Goal: Transaction & Acquisition: Purchase product/service

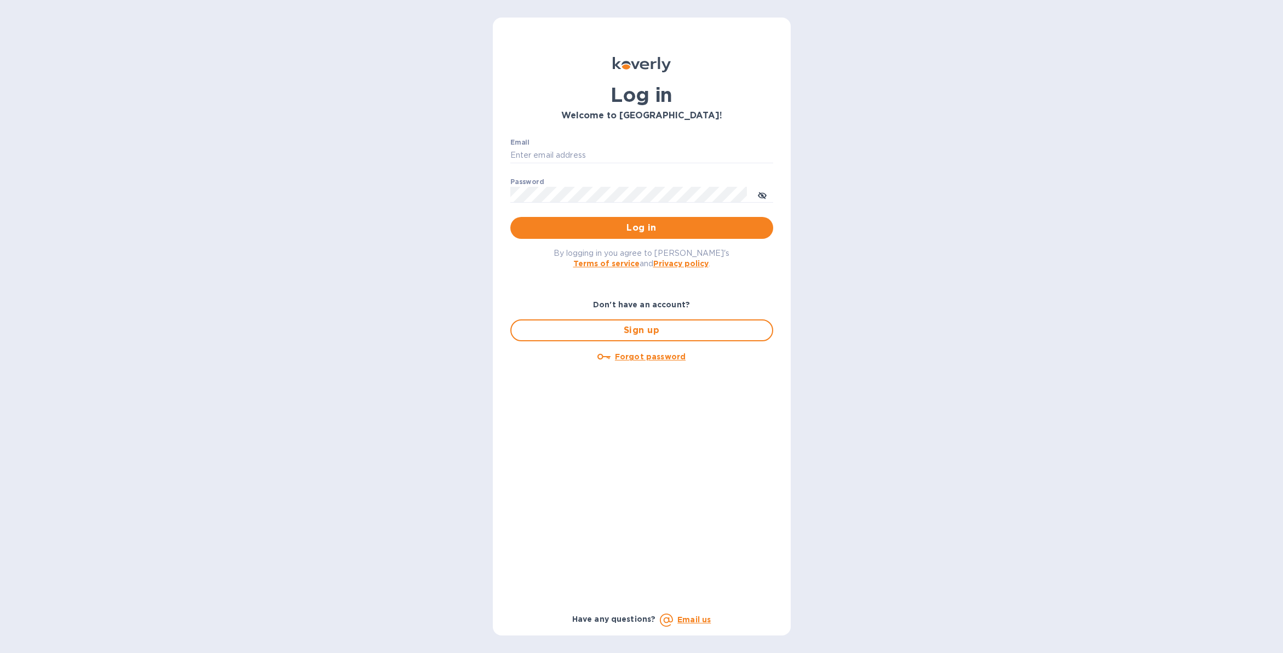
type input "[EMAIL_ADDRESS][DOMAIN_NAME]"
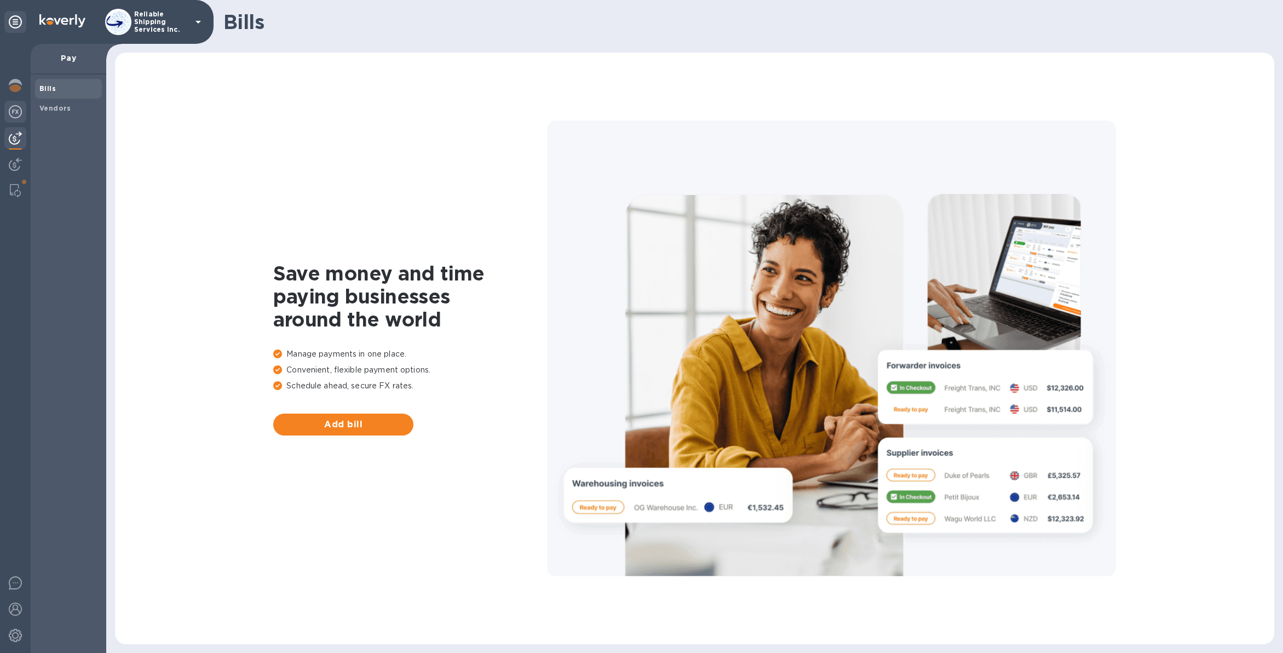
click at [24, 113] on div at bounding box center [15, 113] width 22 height 24
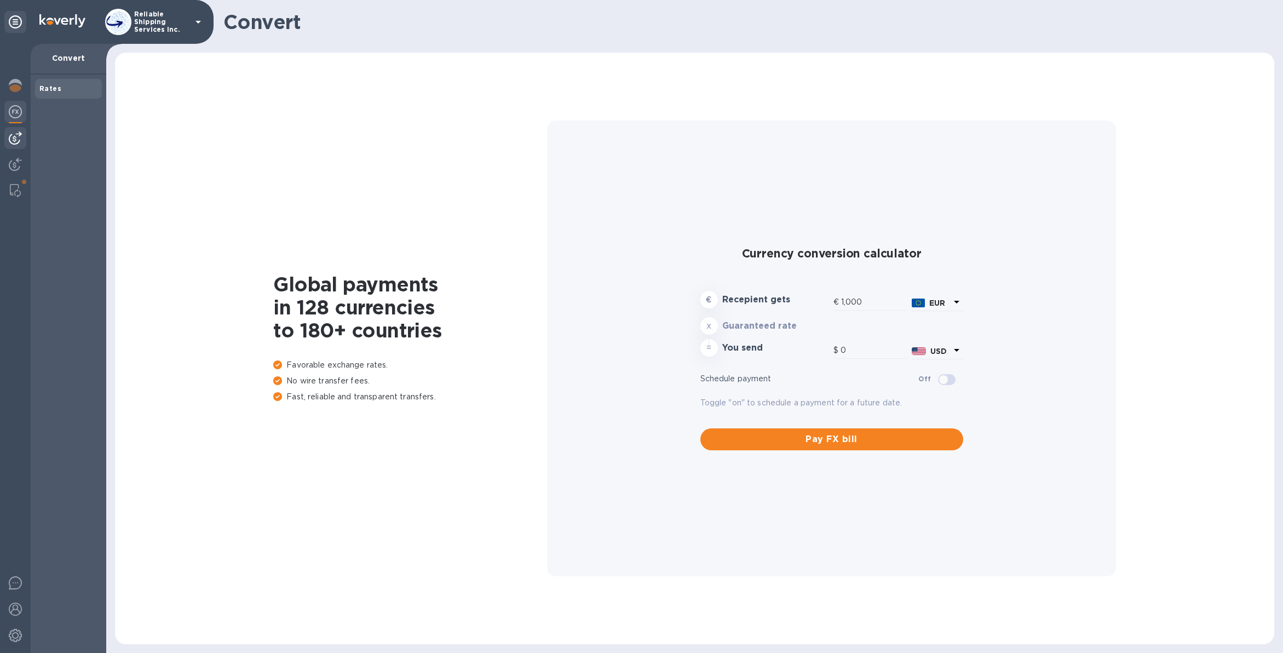
click at [18, 142] on img at bounding box center [15, 137] width 13 height 13
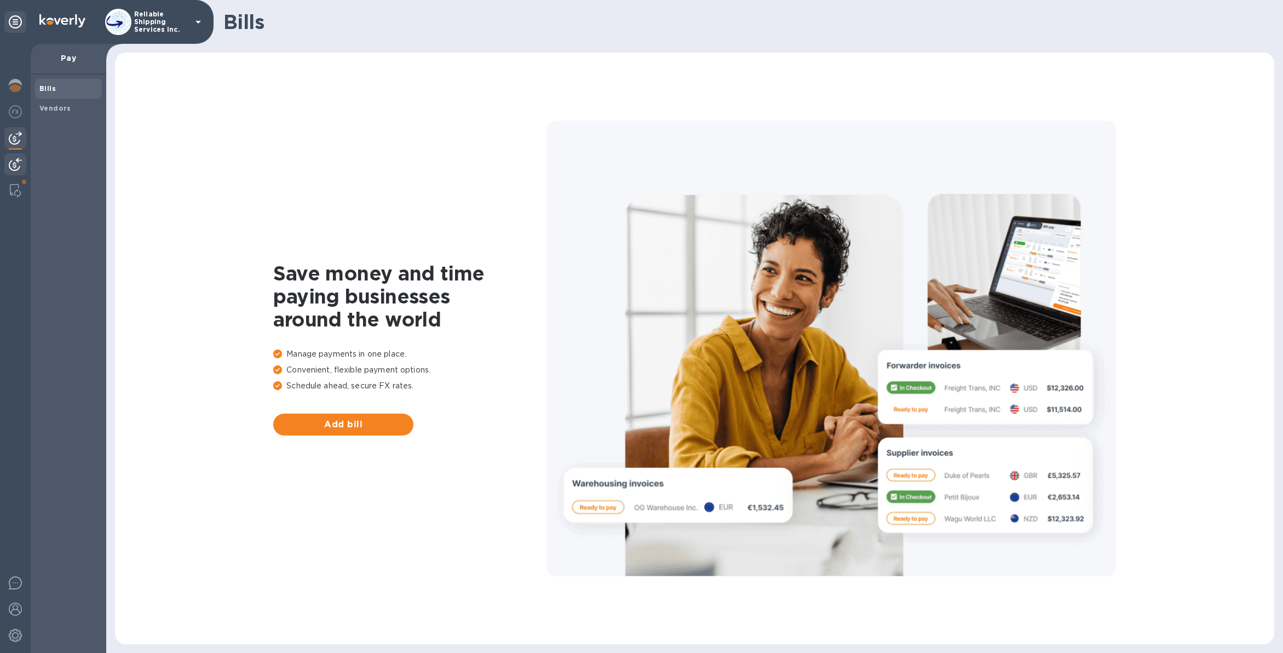
click at [16, 155] on div at bounding box center [15, 165] width 22 height 24
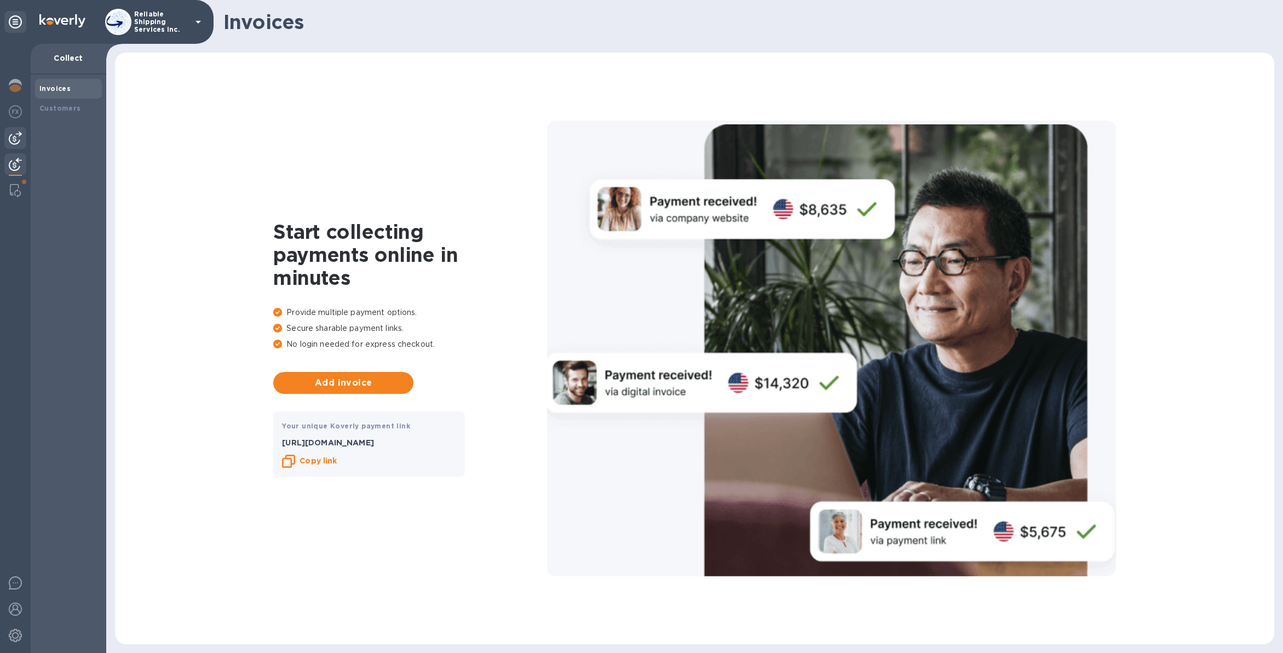
click at [18, 140] on img at bounding box center [15, 137] width 13 height 13
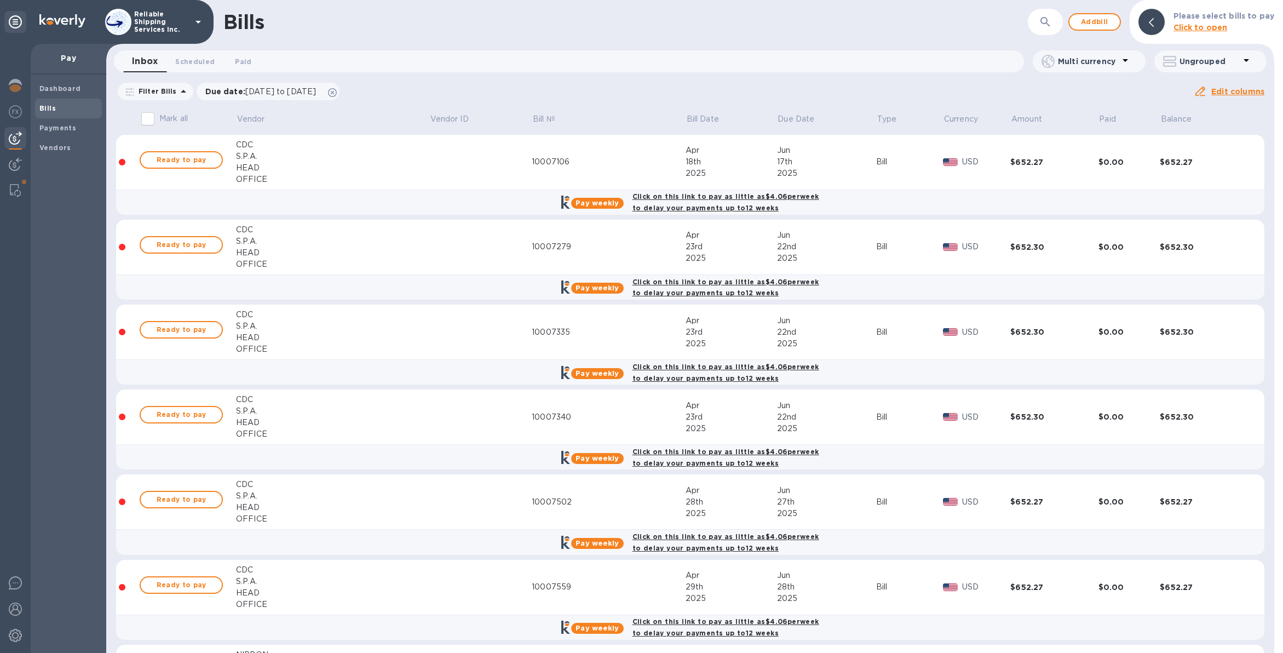
click at [1049, 19] on icon "button" at bounding box center [1044, 21] width 9 height 9
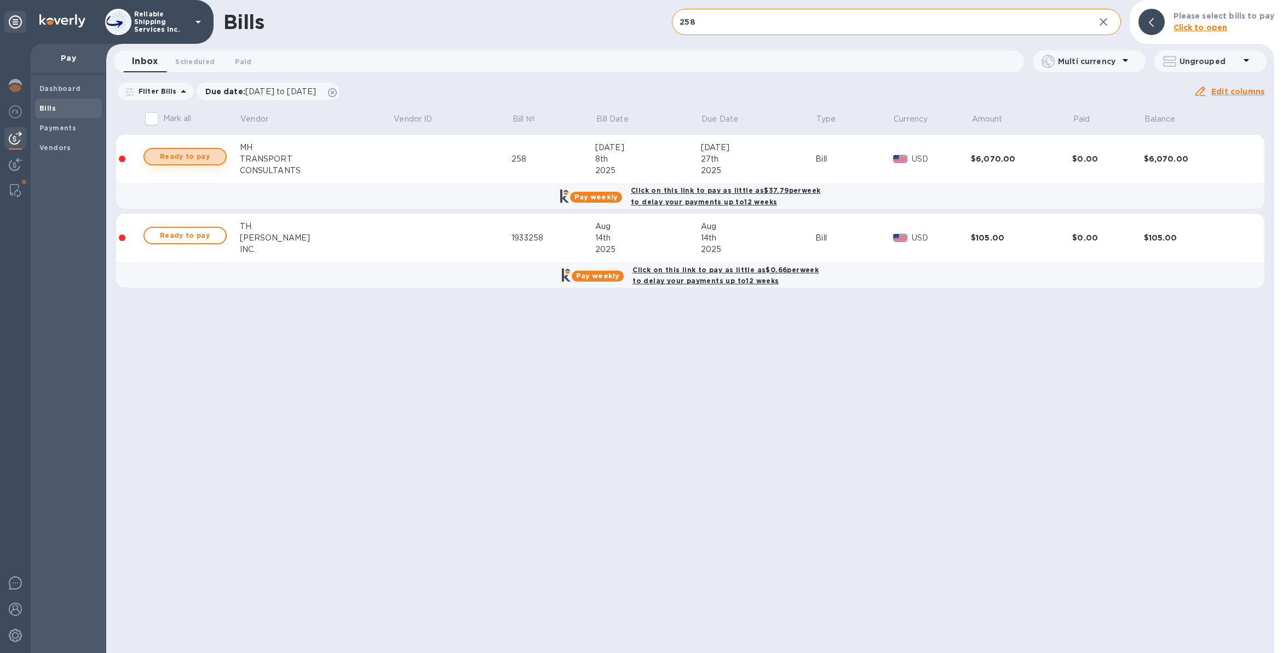
click at [192, 158] on span "Ready to pay" at bounding box center [185, 156] width 64 height 13
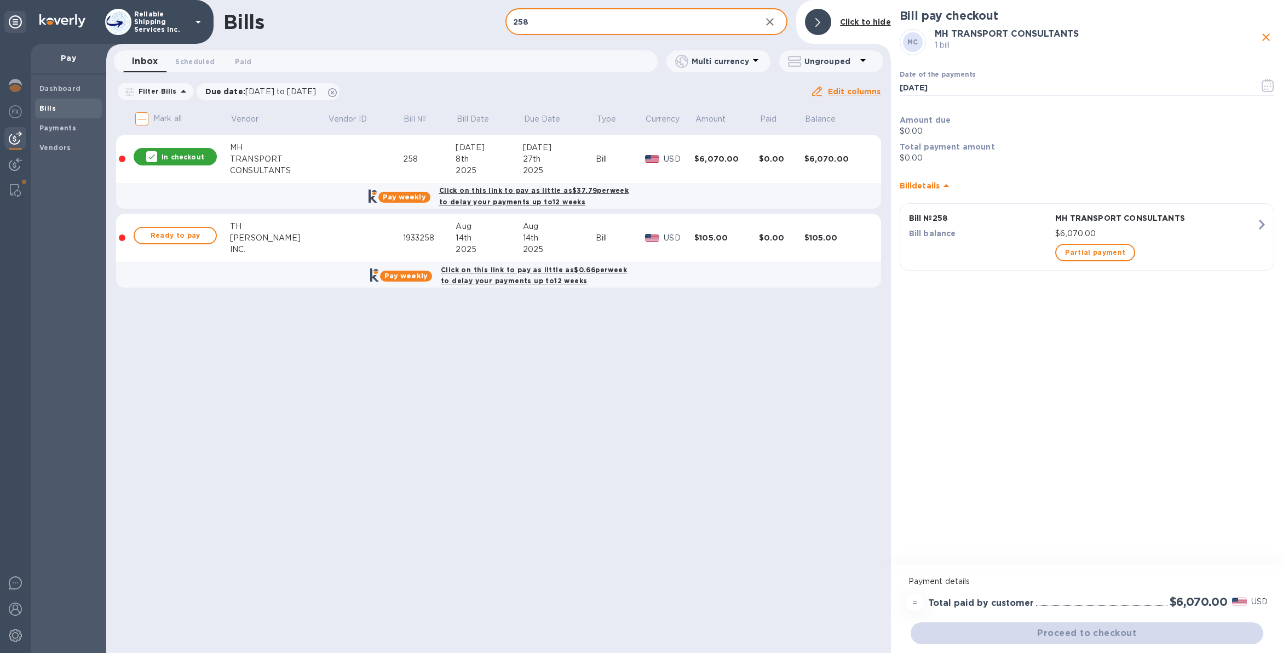
click at [667, 25] on input "258" at bounding box center [628, 22] width 247 height 27
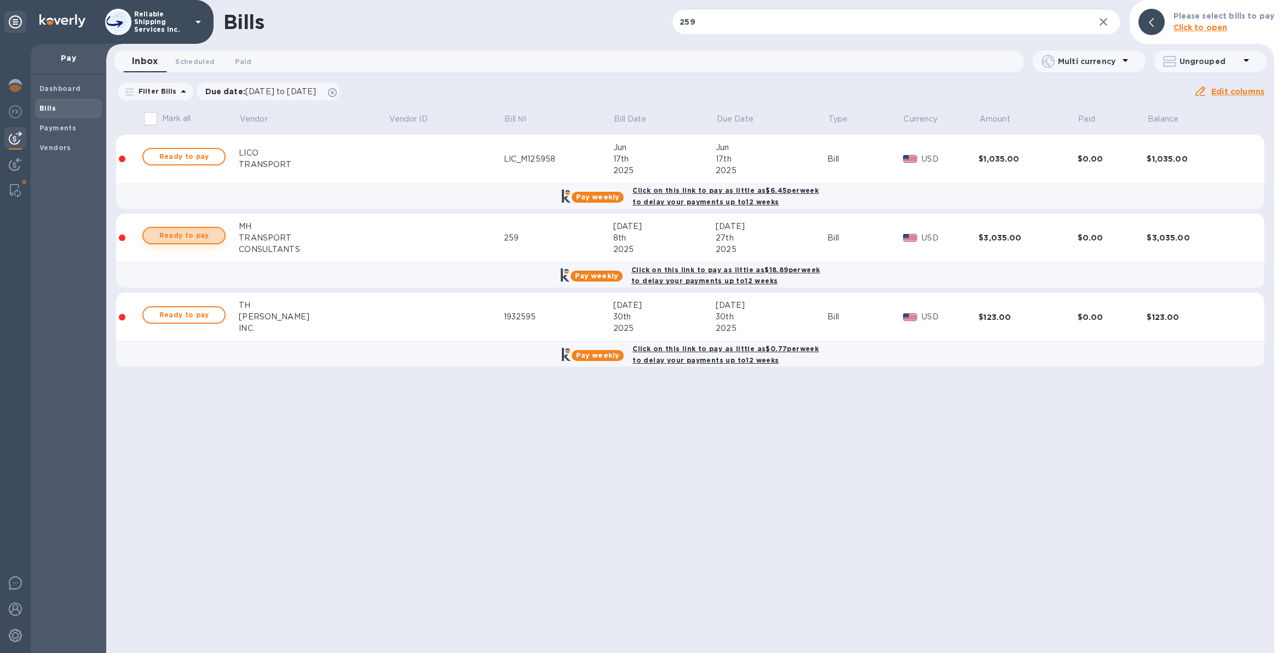
click at [209, 232] on span "Ready to pay" at bounding box center [184, 235] width 64 height 13
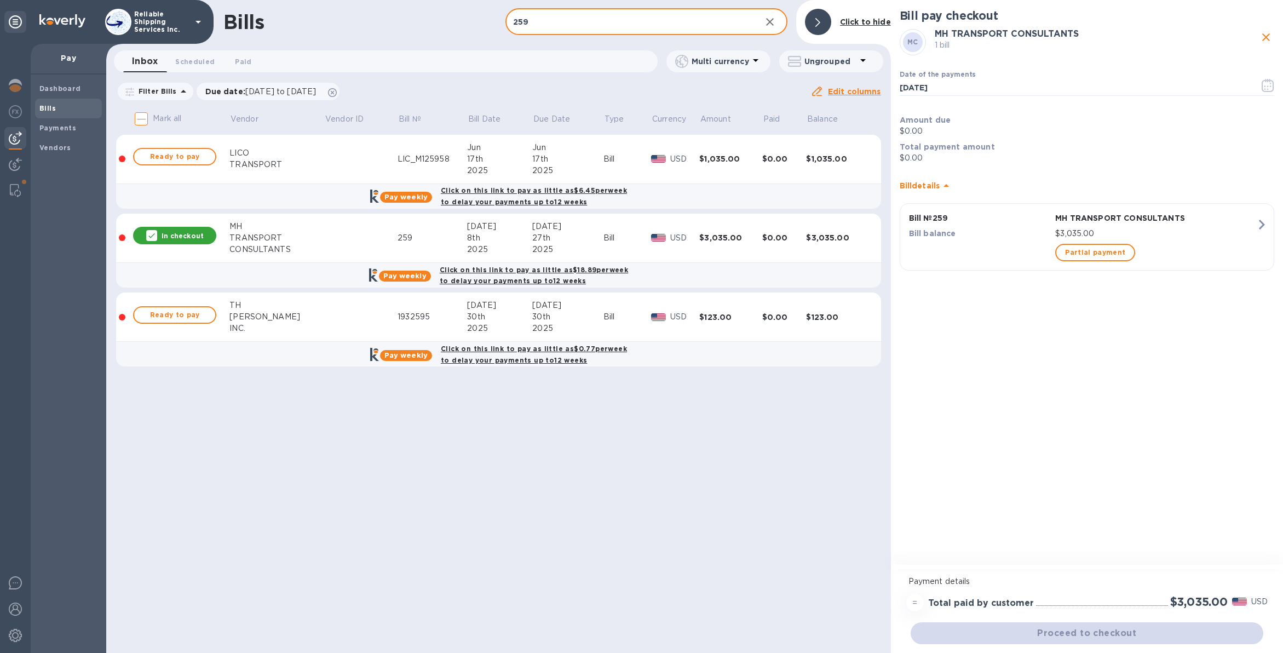
click at [565, 27] on input "259" at bounding box center [628, 22] width 247 height 27
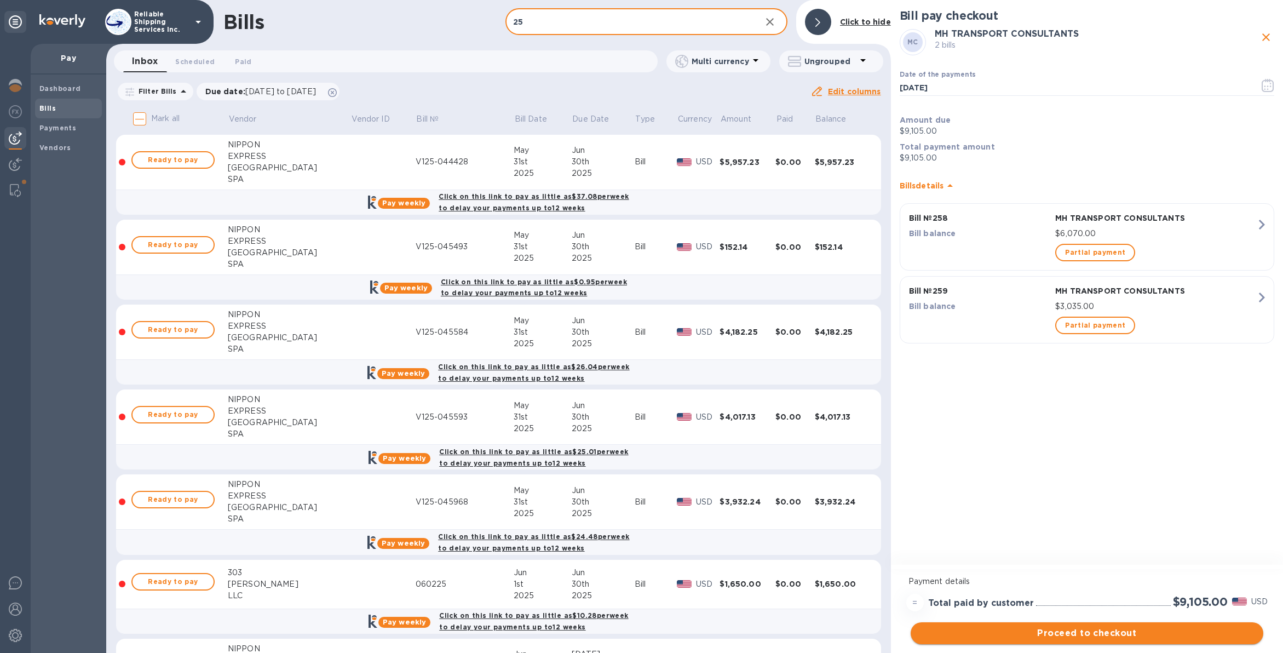
type input "25"
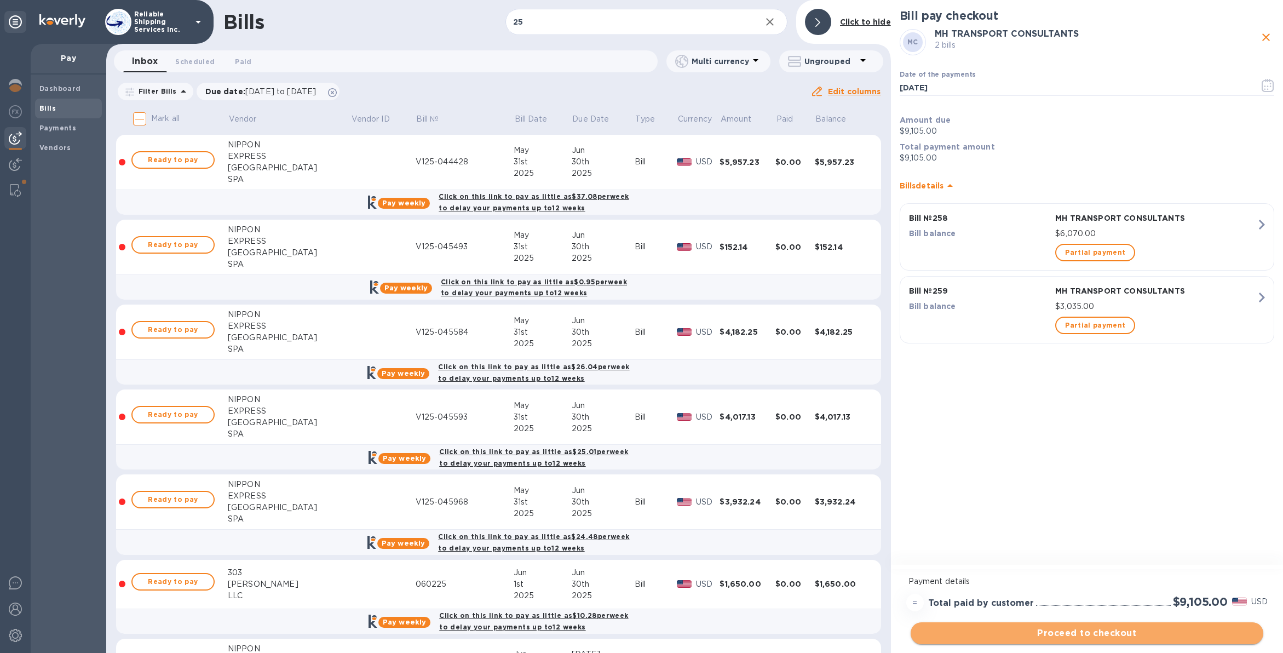
click at [1136, 637] on span "Proceed to checkout" at bounding box center [1086, 632] width 335 height 13
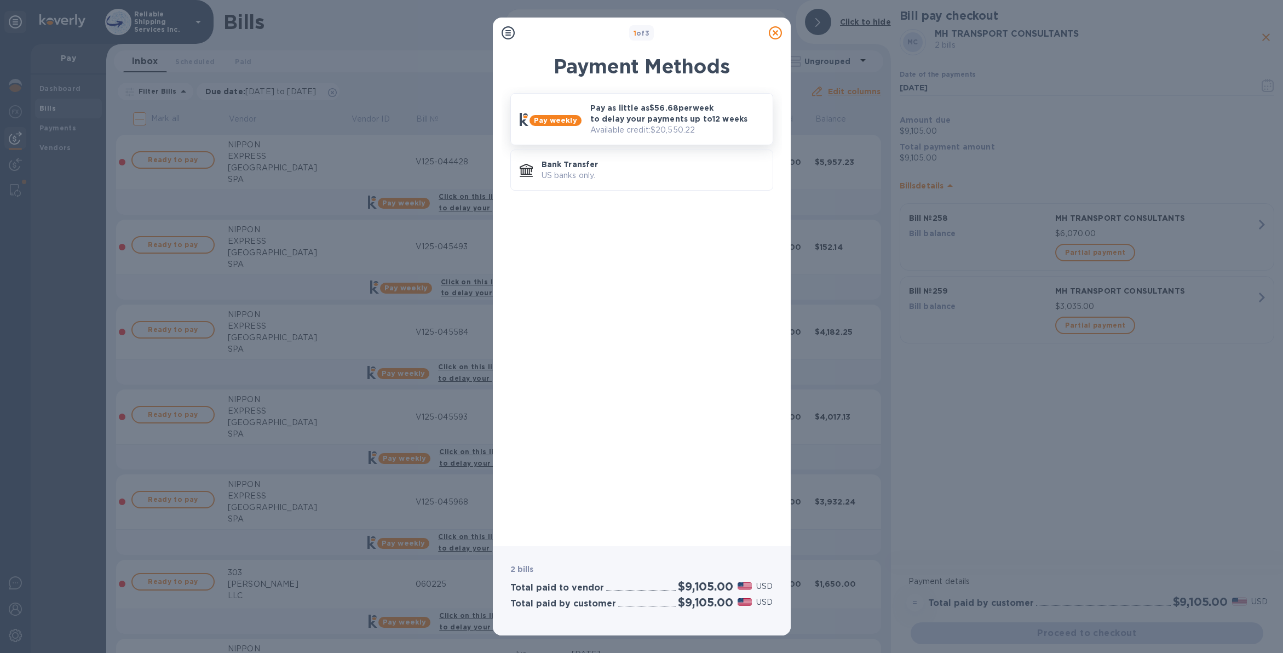
click at [630, 115] on p "Pay as little as $56.68 per week to delay your payments up to 12 weeks" at bounding box center [677, 113] width 174 height 22
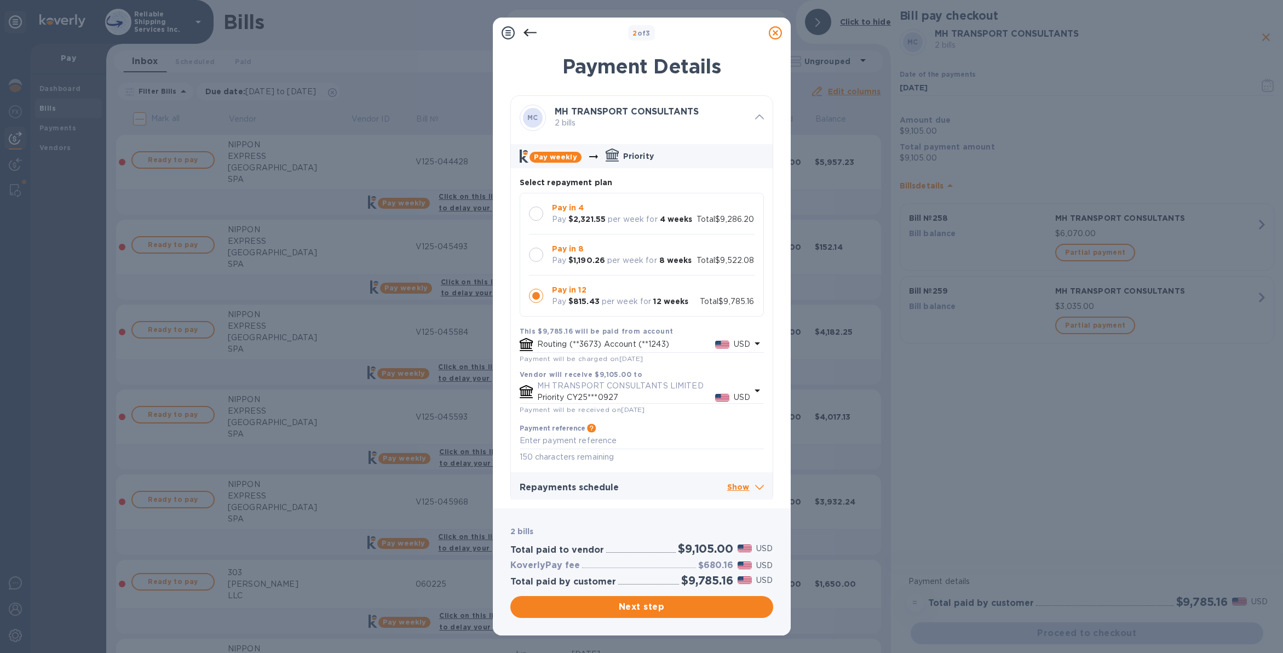
click at [529, 262] on div at bounding box center [536, 254] width 14 height 14
click at [534, 302] on div at bounding box center [536, 295] width 14 height 14
click at [689, 613] on span "Next step" at bounding box center [641, 606] width 245 height 13
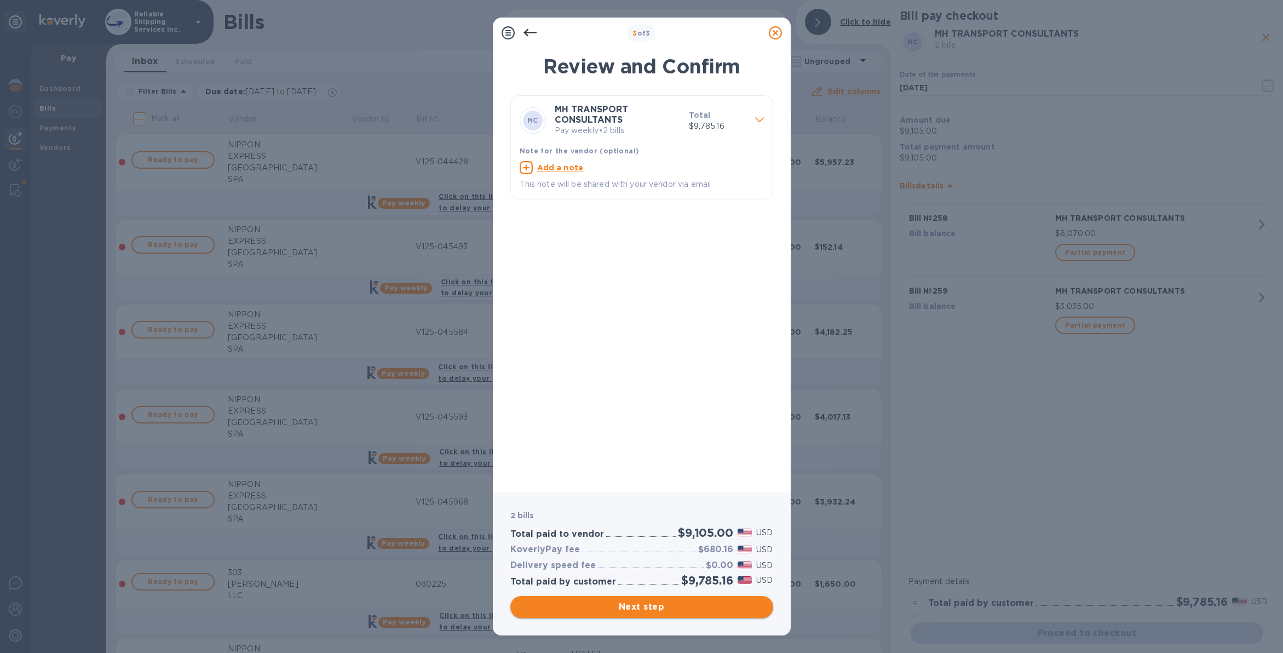
click at [705, 607] on span "Next step" at bounding box center [641, 606] width 245 height 13
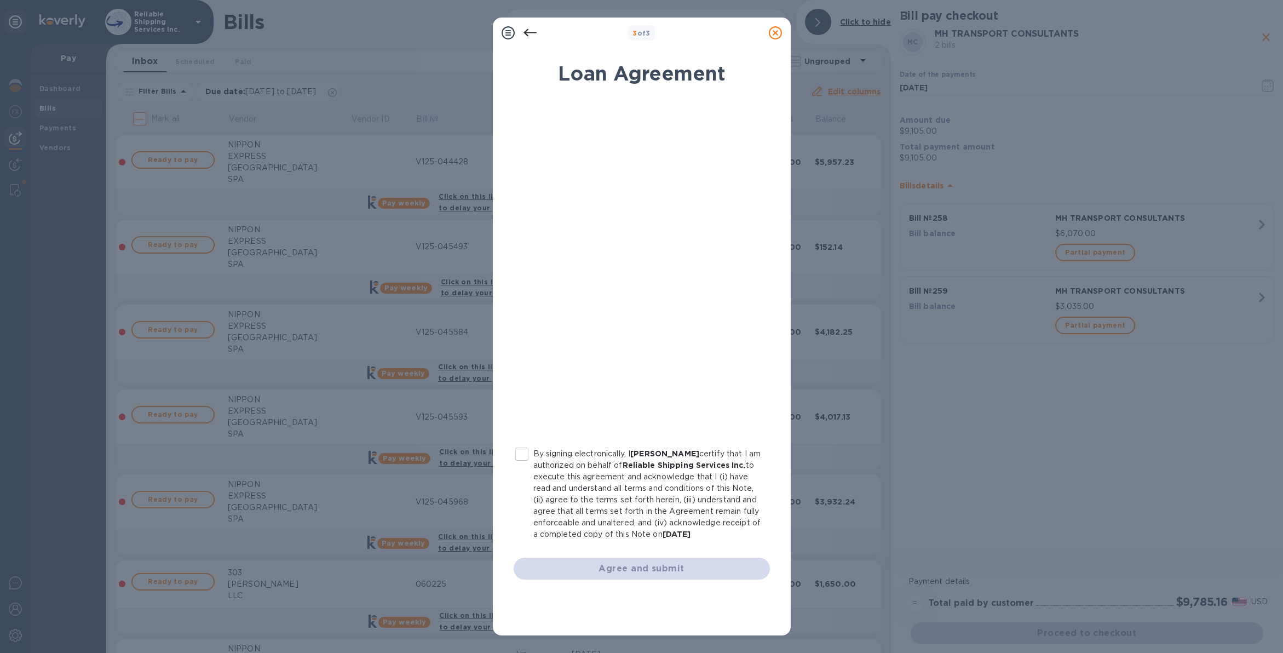
click at [522, 452] on input "By signing electronically, I James Dilio certify that I am authorized on behalf…" at bounding box center [521, 453] width 23 height 23
checkbox input "true"
click at [609, 575] on button "Agree and submit" at bounding box center [641, 568] width 256 height 22
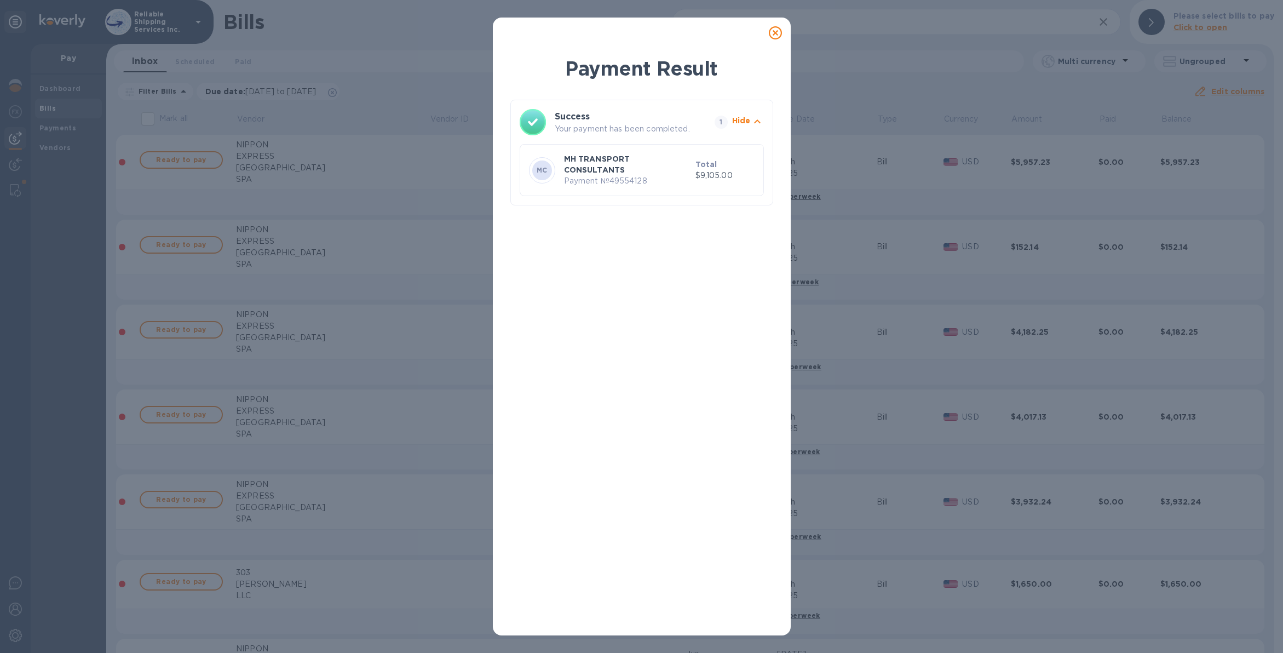
click at [771, 32] on icon at bounding box center [775, 32] width 13 height 13
